Goal: Communication & Community: Answer question/provide support

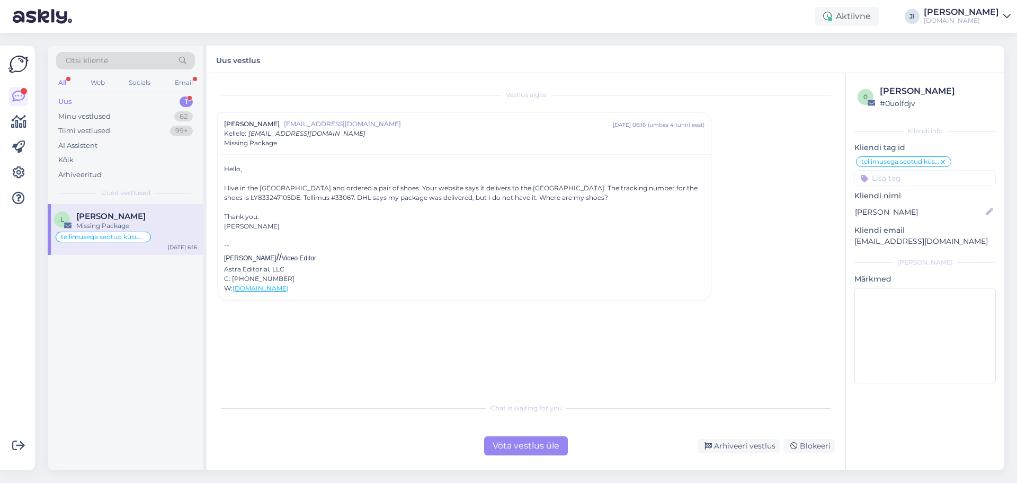
click at [156, 103] on div "Uus 1" at bounding box center [125, 101] width 139 height 15
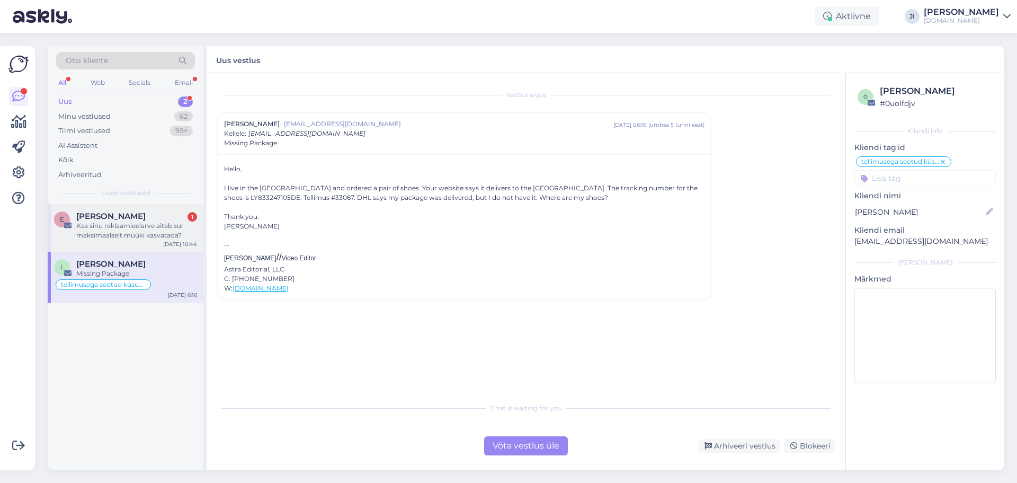
click at [129, 221] on div "Kas sinu reklaamieelarve aitab sul maksimaalselt müüki kasvatada?" at bounding box center [136, 230] width 121 height 19
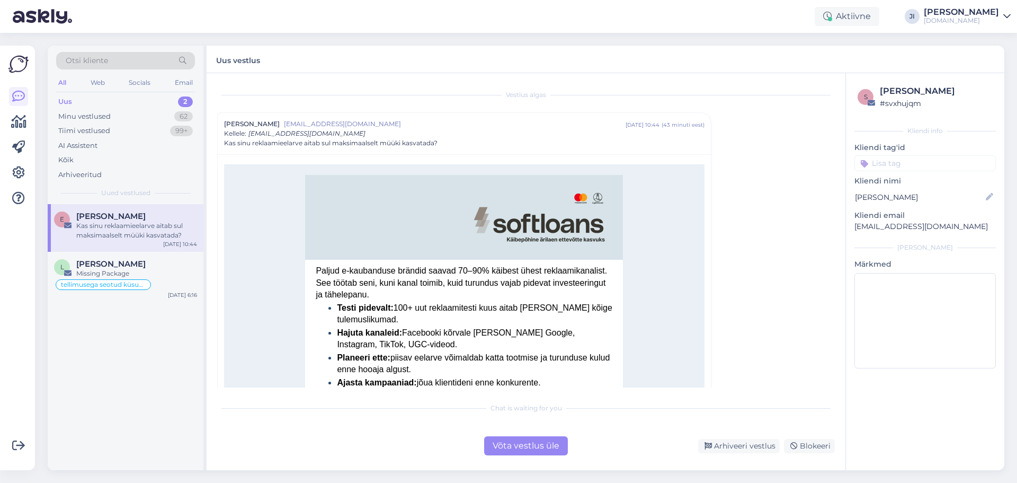
click at [522, 443] on div "Võta vestlus üle" at bounding box center [526, 445] width 84 height 19
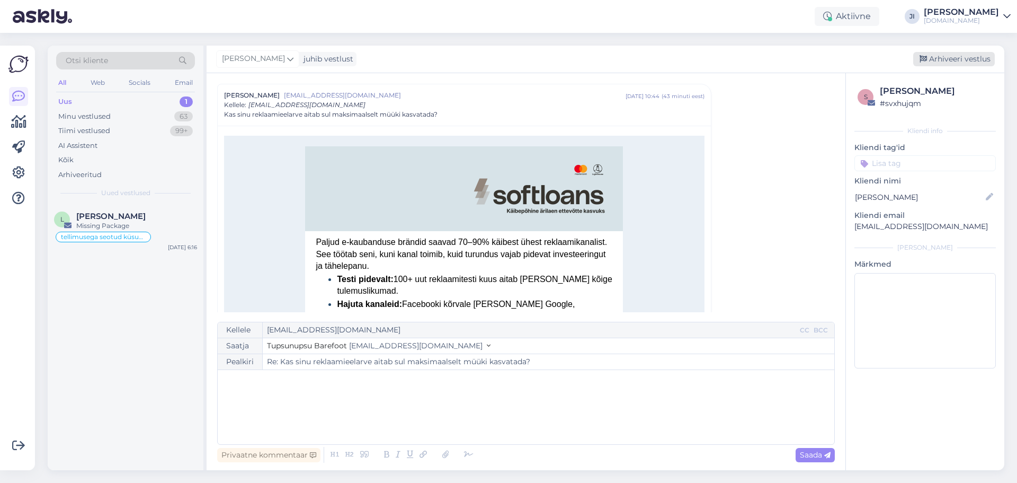
click at [952, 59] on div "Arhiveeri vestlus" at bounding box center [954, 59] width 82 height 14
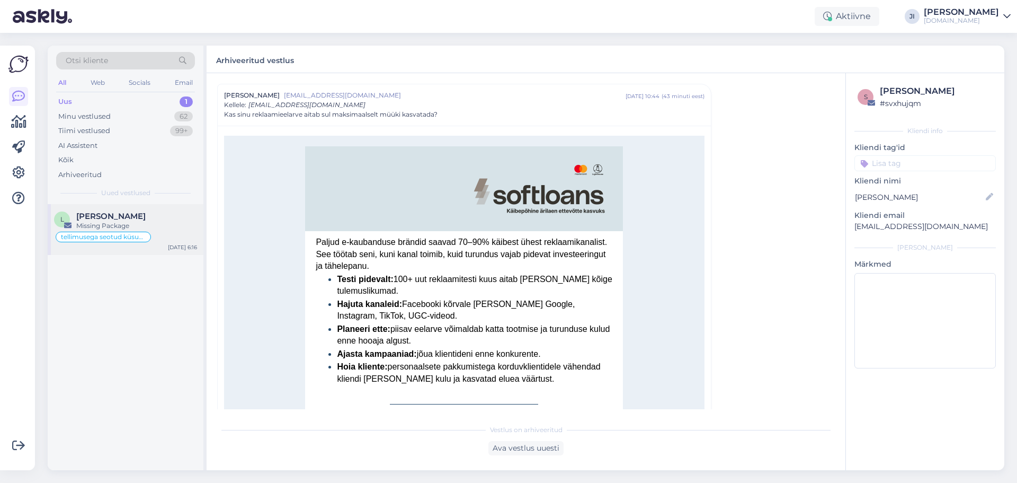
click at [144, 227] on div "Missing Package" at bounding box center [136, 226] width 121 height 10
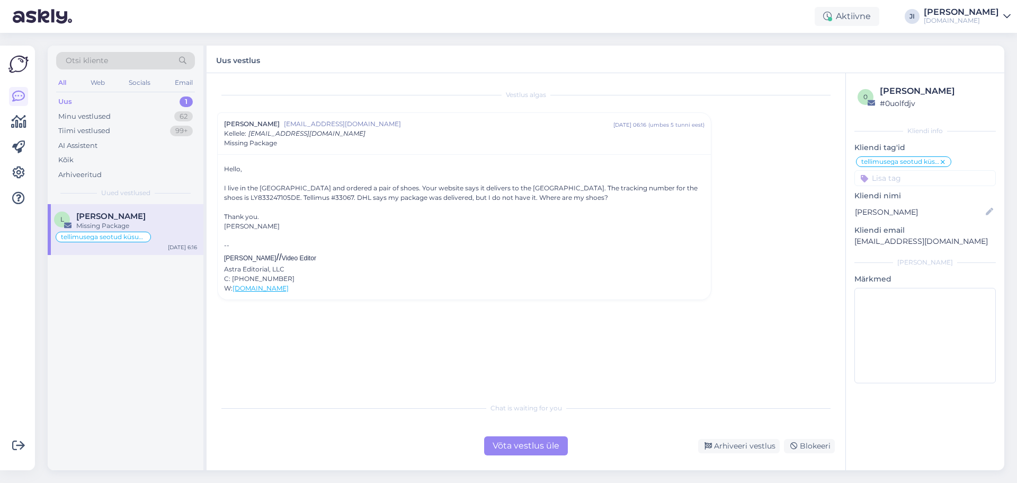
click at [179, 100] on div "Uus 1" at bounding box center [125, 101] width 139 height 15
click at [138, 118] on div "Minu vestlused 62" at bounding box center [125, 116] width 139 height 15
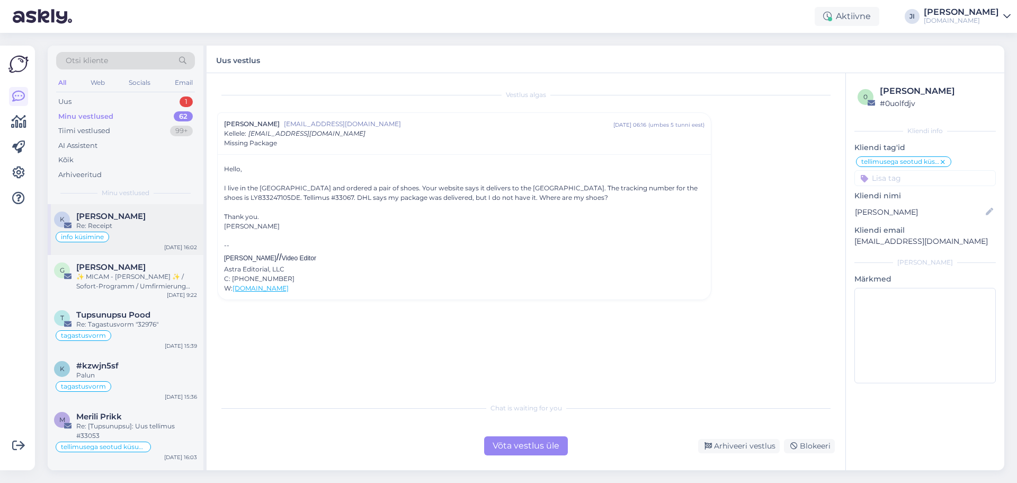
click at [133, 224] on div "Re: Receipt" at bounding box center [136, 226] width 121 height 10
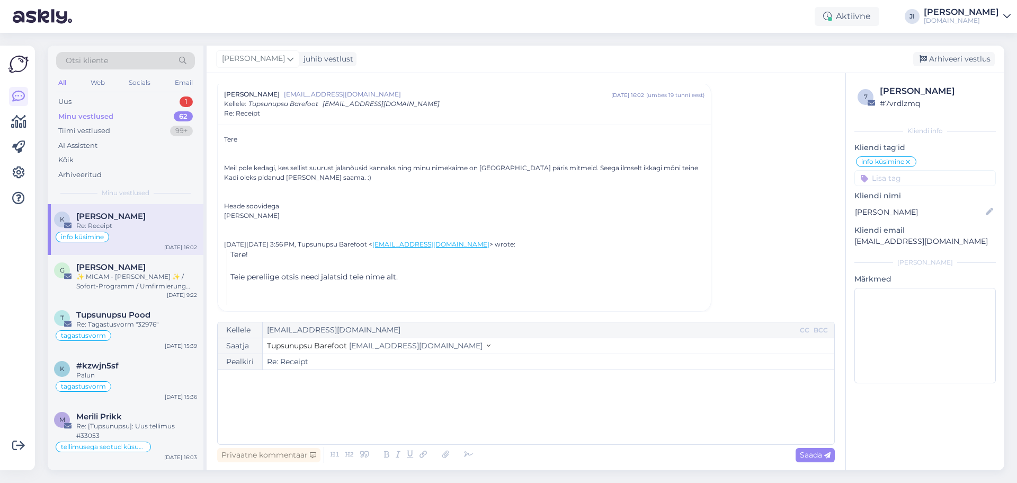
scroll to position [127, 0]
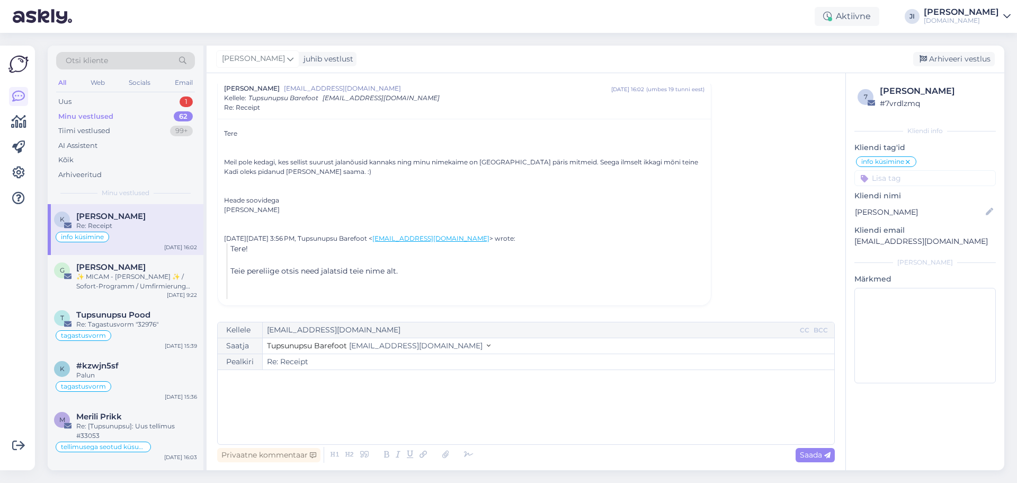
click at [423, 403] on div "﻿" at bounding box center [526, 407] width 606 height 64
click at [470, 457] on icon at bounding box center [469, 454] width 16 height 15
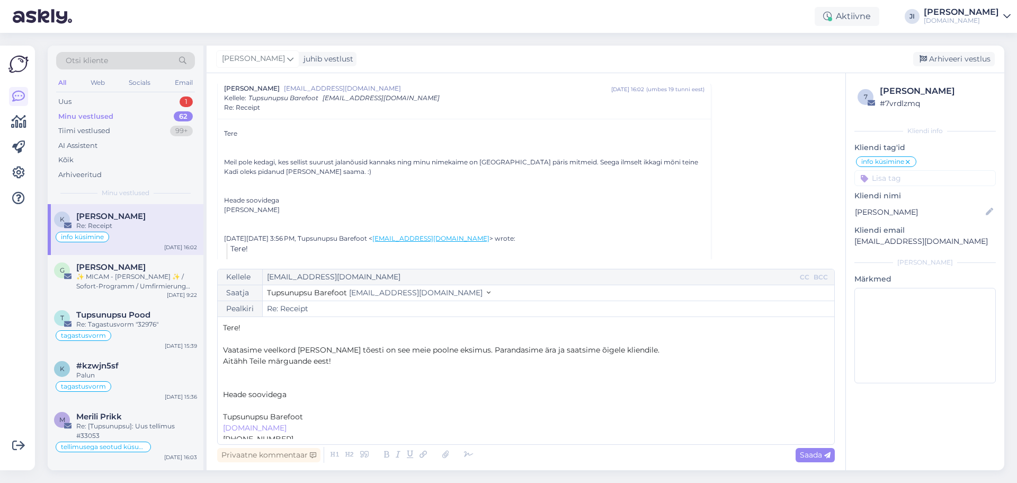
click at [294, 399] on p "Heade soovidega" at bounding box center [526, 394] width 606 height 11
click at [356, 365] on p "Aitähh Teile märguande eest!" at bounding box center [526, 361] width 606 height 11
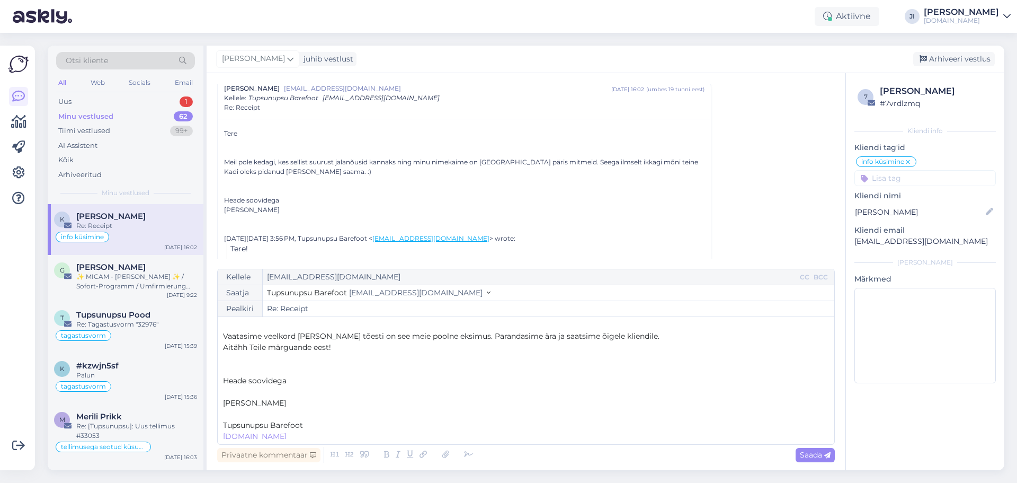
scroll to position [0, 0]
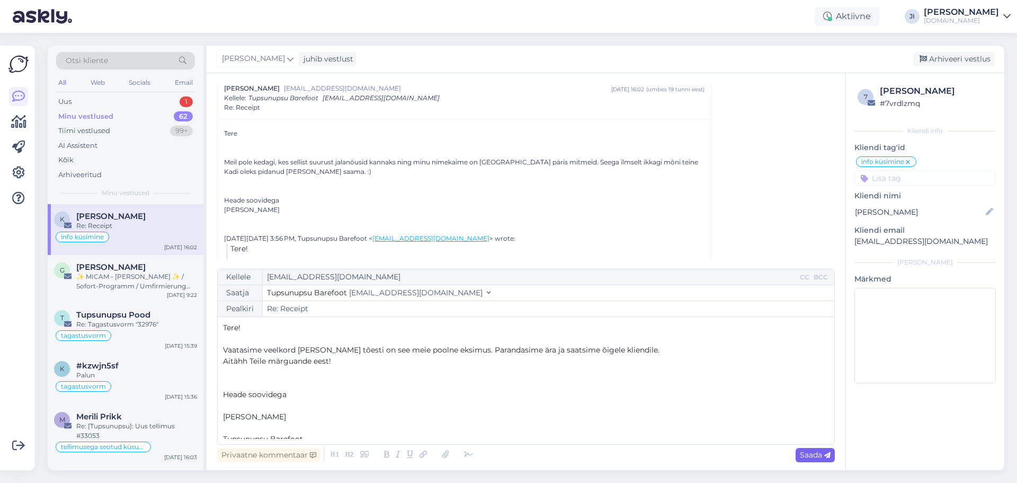
click at [799, 453] on div "Saada" at bounding box center [815, 455] width 39 height 14
type input "Re: Receipt"
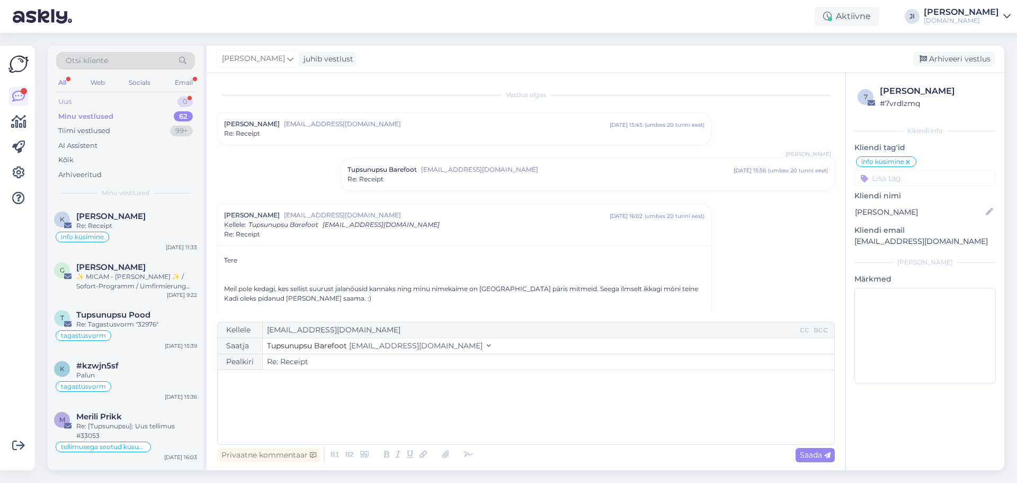
click at [170, 96] on div "Uus 0" at bounding box center [125, 101] width 139 height 15
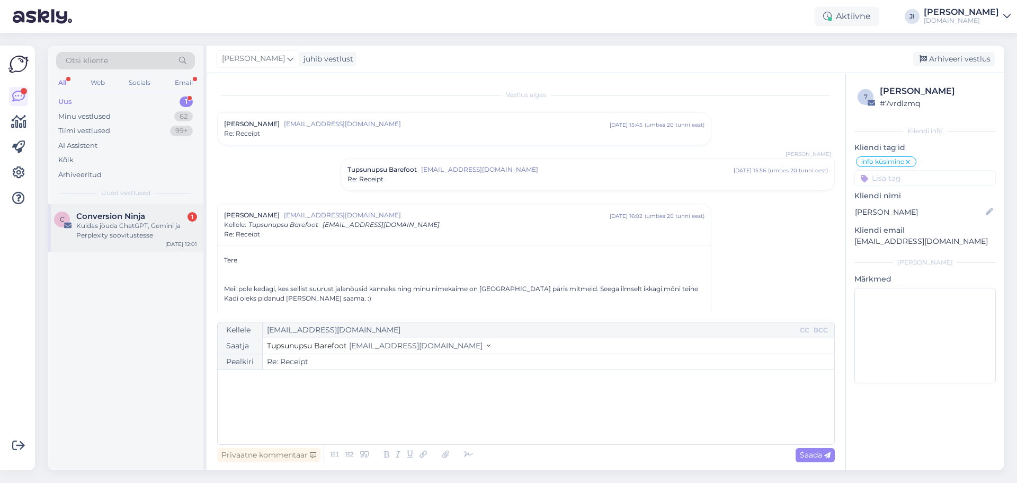
click at [132, 235] on div "Kuidas jõuda ChatGPT, Gemini ja Perplexity soovitustesse" at bounding box center [136, 230] width 121 height 19
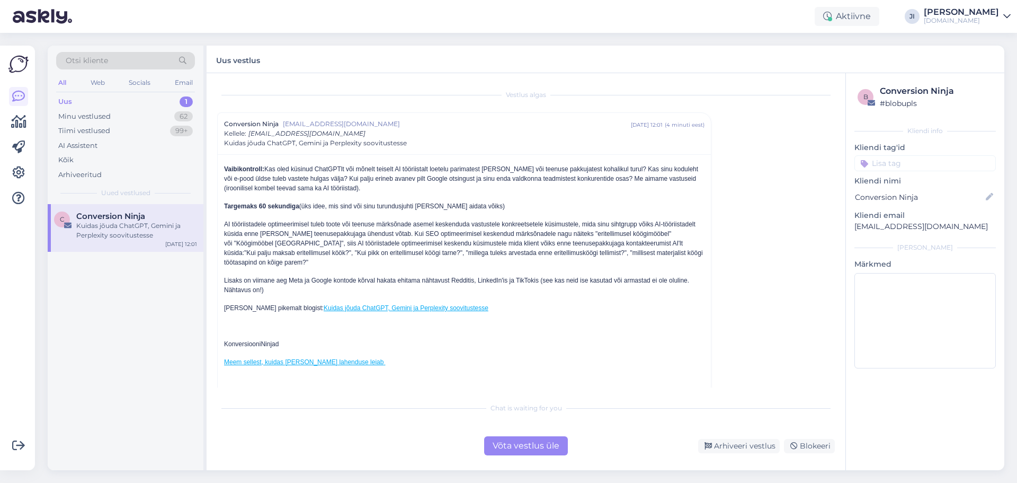
click at [95, 100] on div "Uus 1" at bounding box center [125, 101] width 139 height 15
click at [183, 87] on div "Email" at bounding box center [184, 83] width 22 height 14
click at [91, 87] on div "Web" at bounding box center [97, 83] width 19 height 14
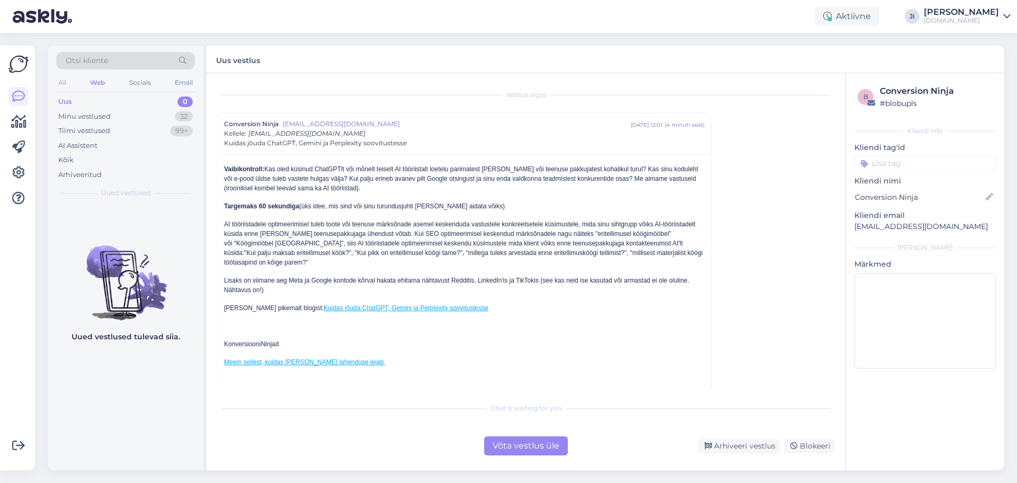
click at [63, 80] on div "All" at bounding box center [62, 83] width 12 height 14
